Goal: Information Seeking & Learning: Learn about a topic

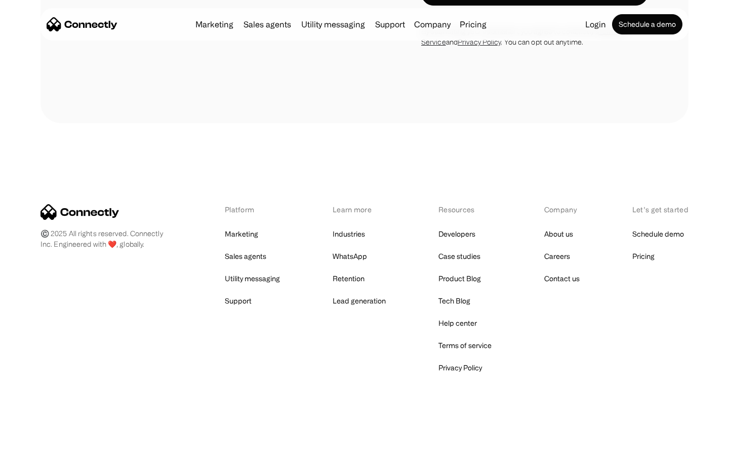
scroll to position [1666, 0]
